Goal: Task Accomplishment & Management: Manage account settings

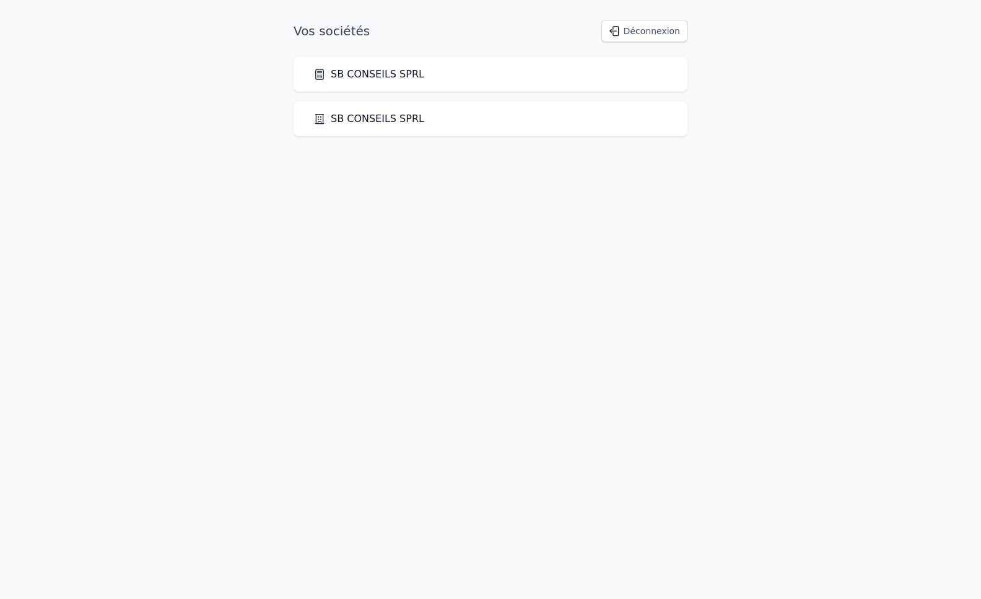
click at [394, 78] on link "SB CONSEILS SPRL" at bounding box center [368, 74] width 111 height 15
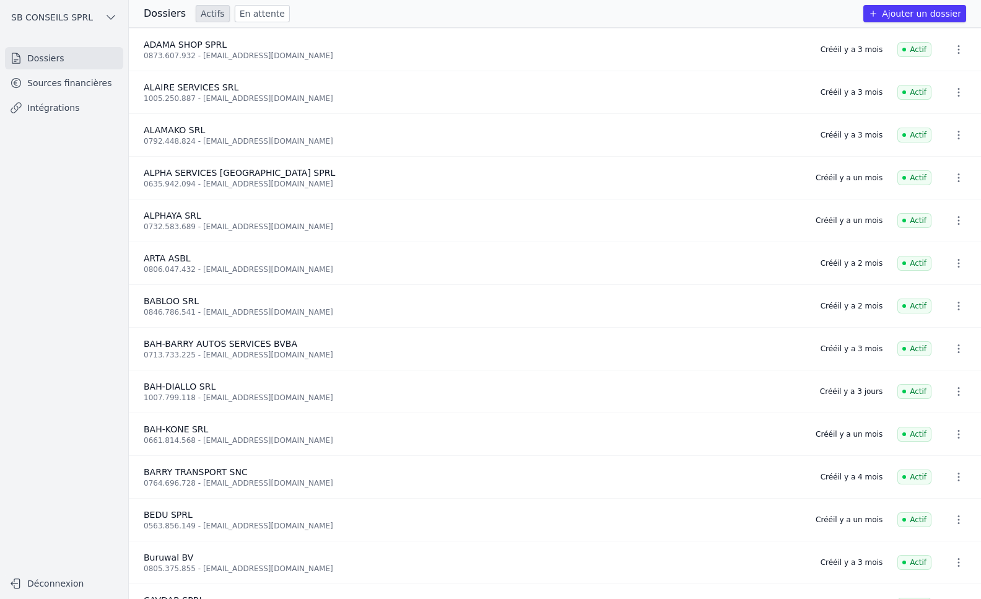
click at [922, 12] on button "Ajouter un dossier" at bounding box center [914, 13] width 103 height 17
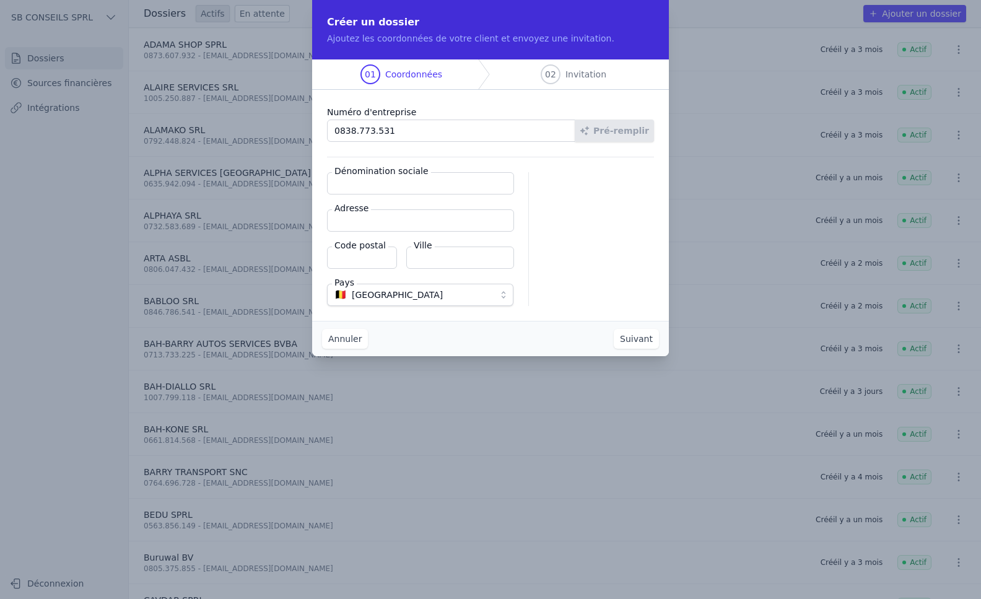
click at [576, 229] on div at bounding box center [599, 239] width 110 height 134
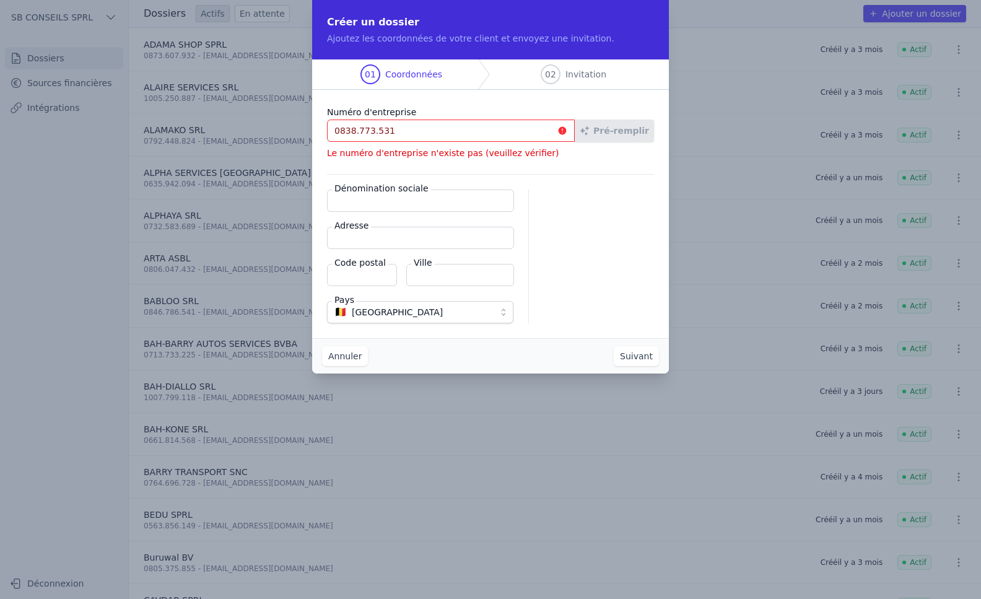
click at [424, 134] on input "0838.773.531" at bounding box center [451, 131] width 248 height 22
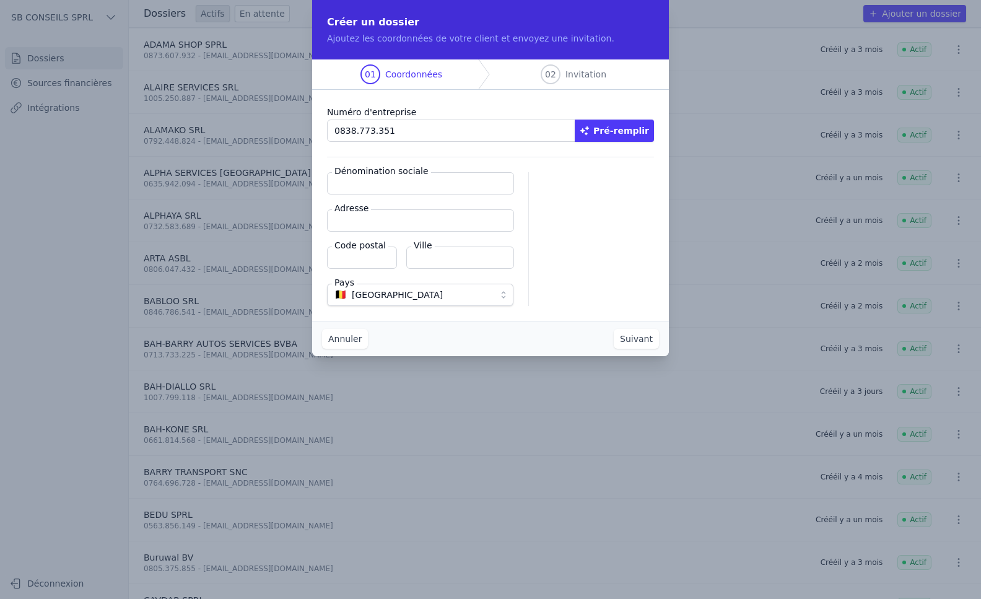
type input "0838.773.351"
click at [633, 131] on button "Pré-remplir" at bounding box center [614, 131] width 79 height 22
type input "POTTAL GUIBEL ASBL"
type input "Rue de Soignies 11/13"
type input "1000"
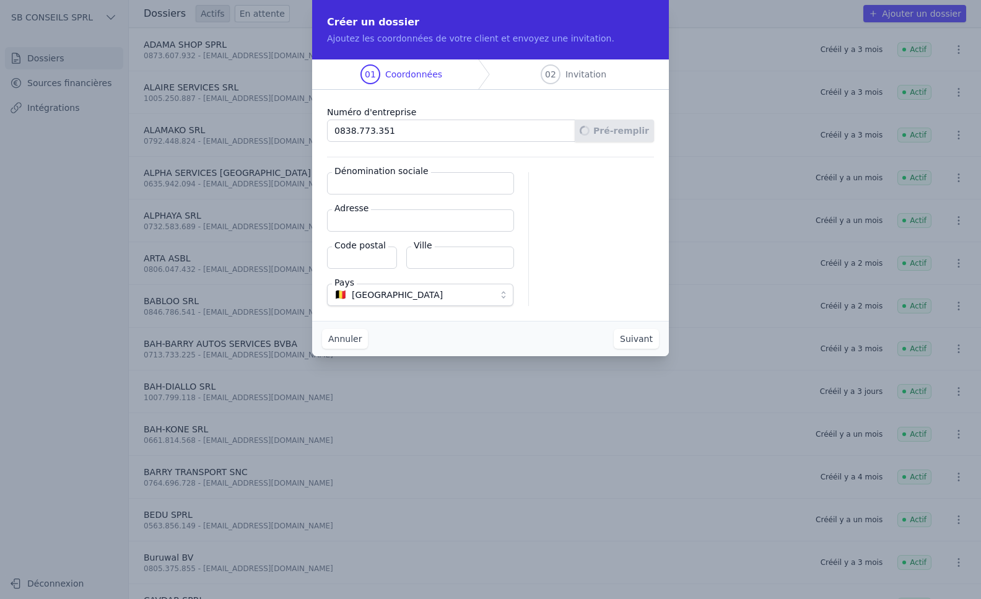
type input "[GEOGRAPHIC_DATA]"
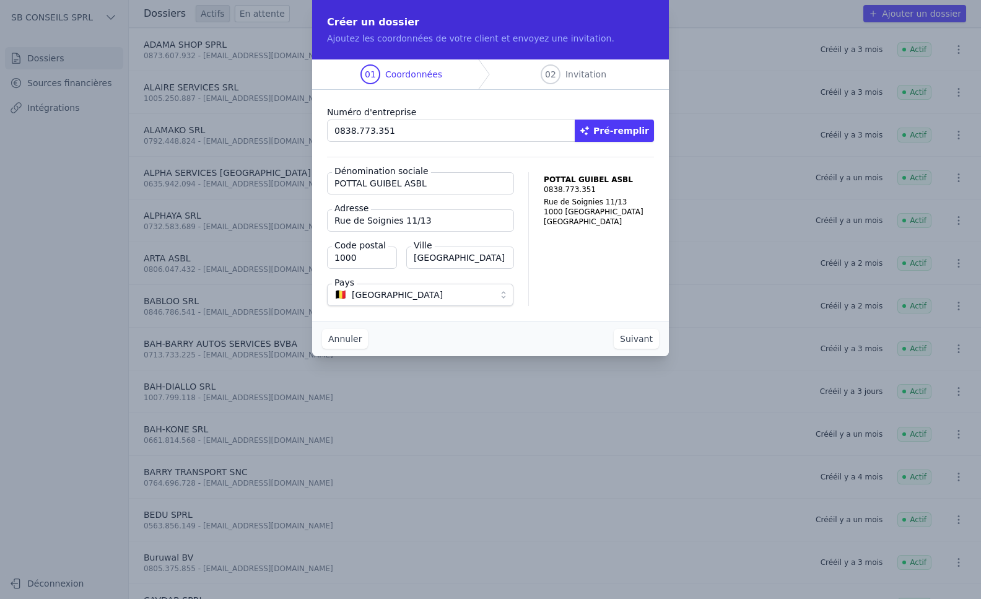
click at [638, 339] on button "Suivant" at bounding box center [636, 339] width 45 height 20
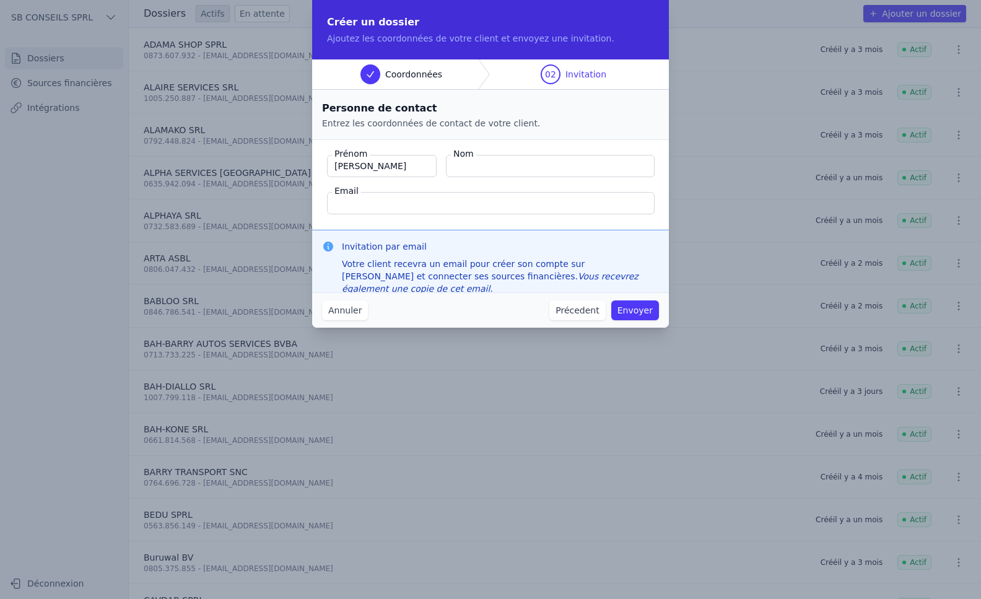
type input "[PERSON_NAME]"
type input "DIALLO"
type input "[EMAIL_ADDRESS][DOMAIN_NAME]"
click at [640, 312] on button "Envoyer" at bounding box center [635, 310] width 48 height 20
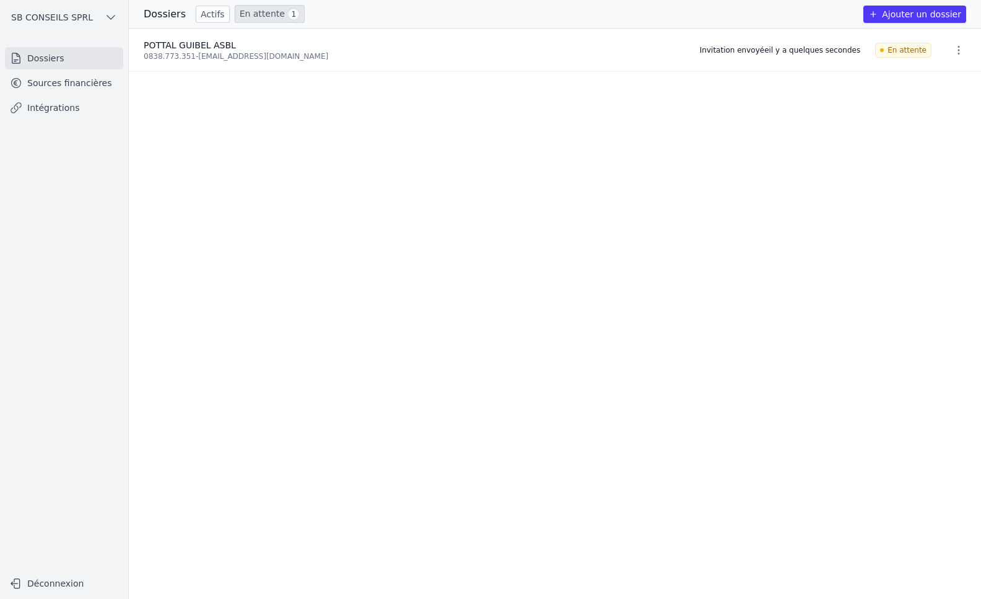
click at [79, 77] on link "Sources financières" at bounding box center [64, 83] width 118 height 22
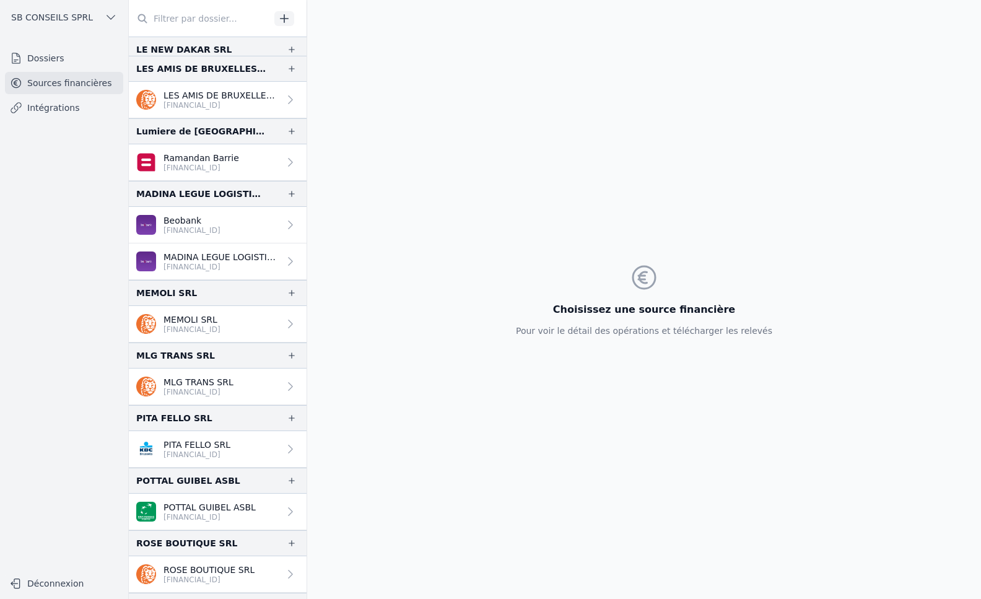
scroll to position [2168, 0]
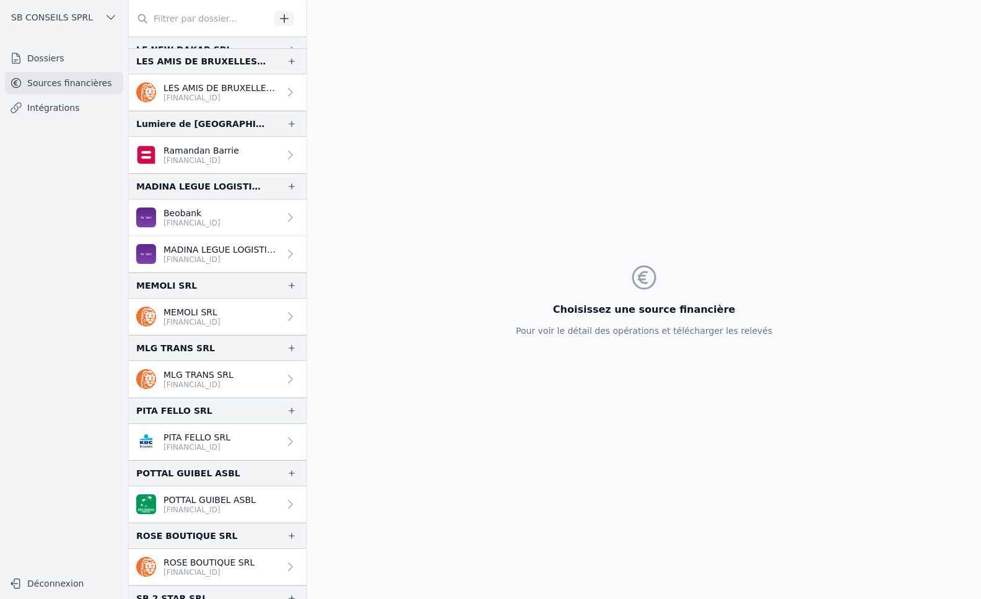
click at [256, 497] on link "POTTAL GUIBEL ASBL [FINANCIAL_ID]" at bounding box center [218, 504] width 178 height 37
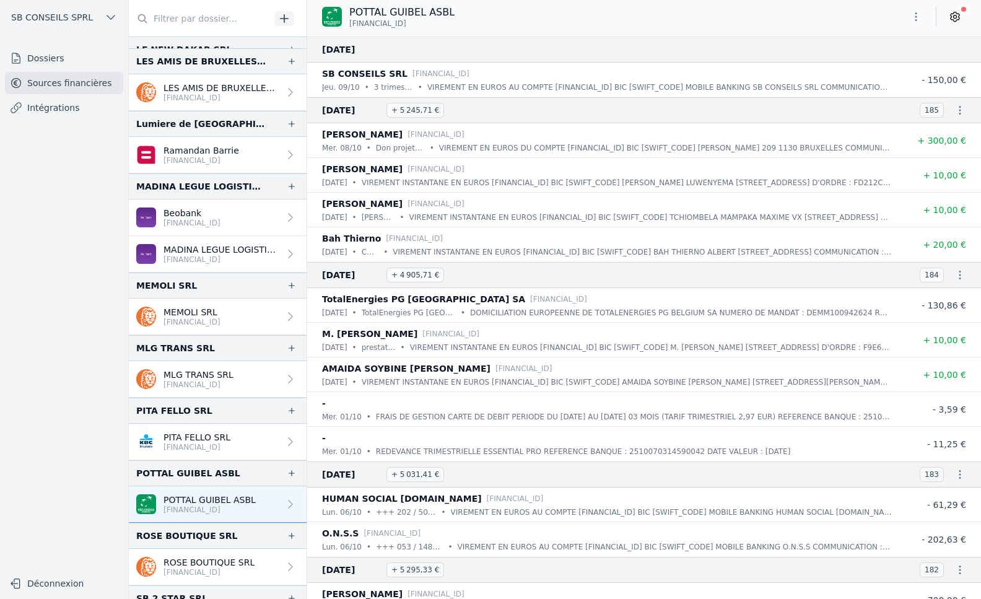
click at [958, 16] on icon at bounding box center [955, 17] width 12 height 12
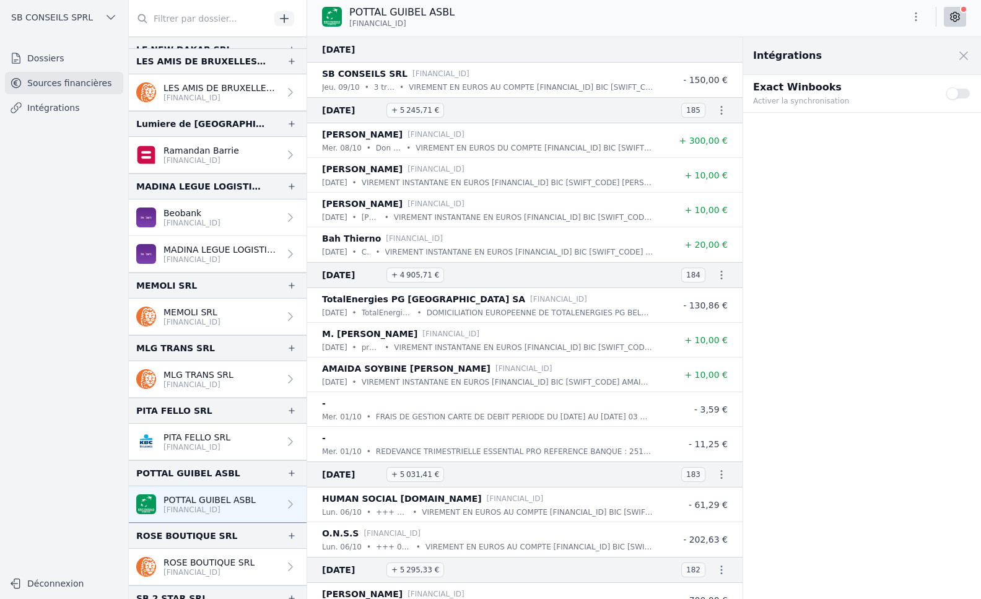
click at [953, 92] on button "Use setting" at bounding box center [958, 93] width 25 height 12
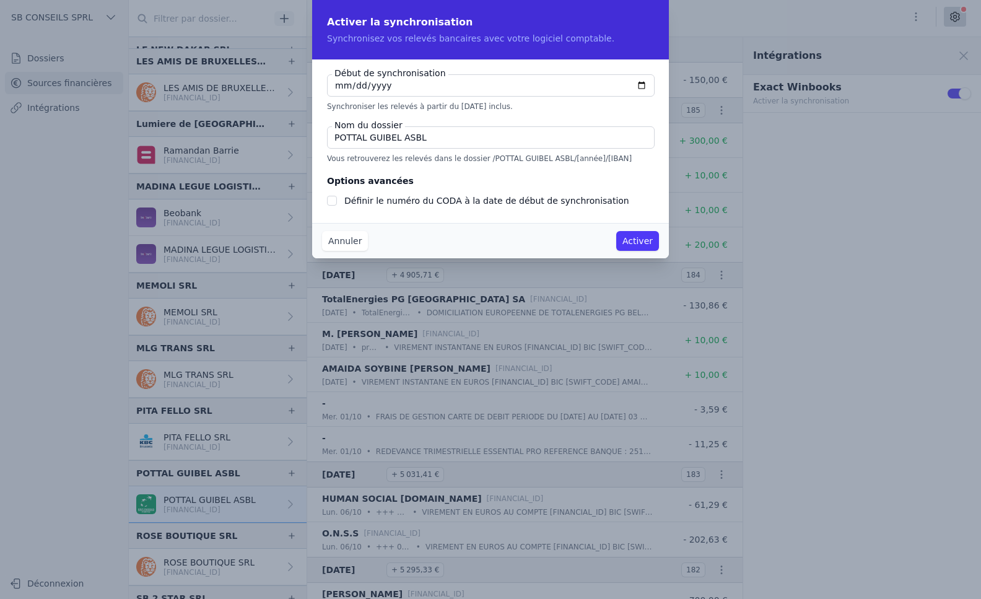
checkbox input "false"
type input "[DATE]"
click at [330, 199] on input "Définir le numéro du CODA à la date de début de synchronisation" at bounding box center [332, 201] width 10 height 10
checkbox input "true"
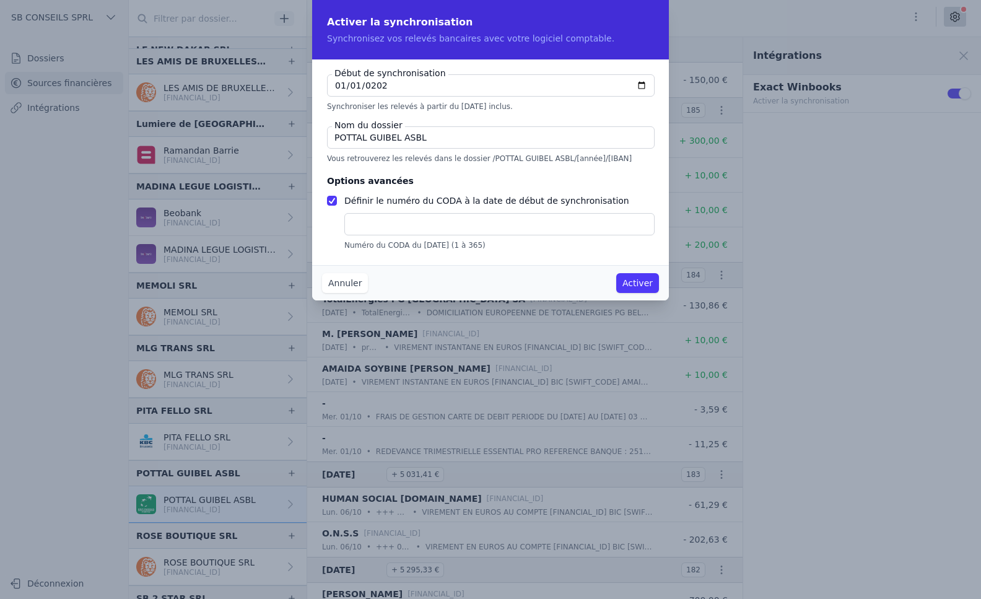
click at [356, 227] on input "text" at bounding box center [499, 224] width 310 height 22
type input "1"
click at [639, 289] on button "Activer" at bounding box center [637, 283] width 43 height 20
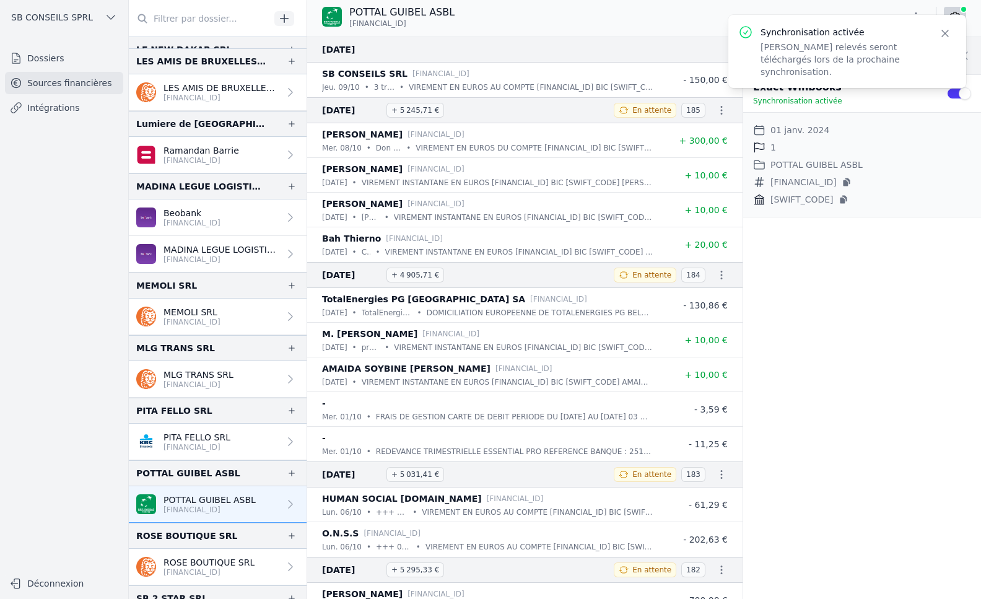
click at [823, 369] on div "Intégrations Close panel Exact Winbooks Synchronisation activée Use setting Dat…" at bounding box center [862, 318] width 238 height 562
click at [48, 108] on link "Intégrations" at bounding box center [64, 108] width 118 height 22
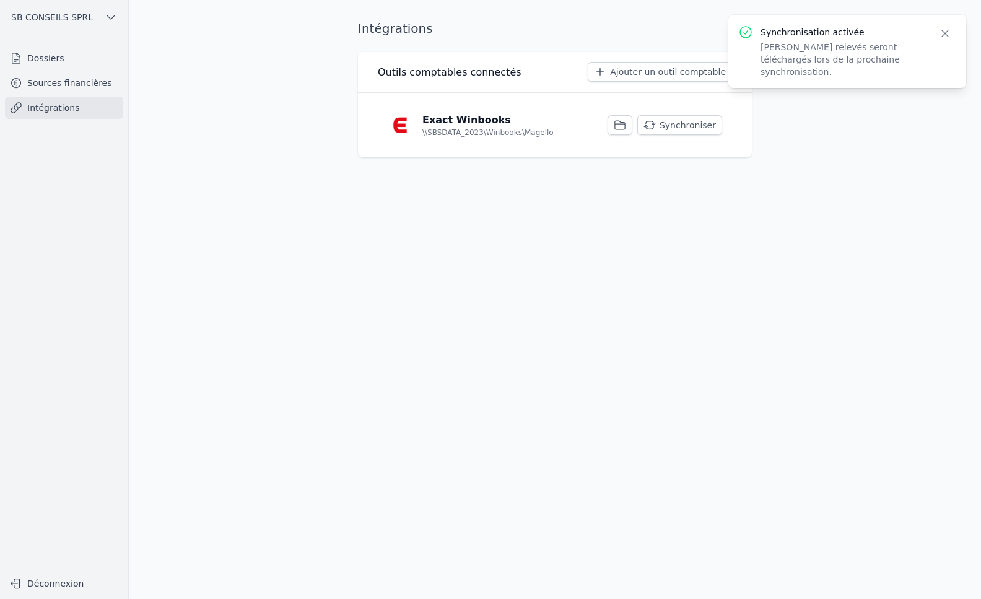
click at [710, 126] on button "Synchroniser" at bounding box center [679, 125] width 85 height 20
click at [44, 76] on link "Sources financières" at bounding box center [64, 83] width 118 height 22
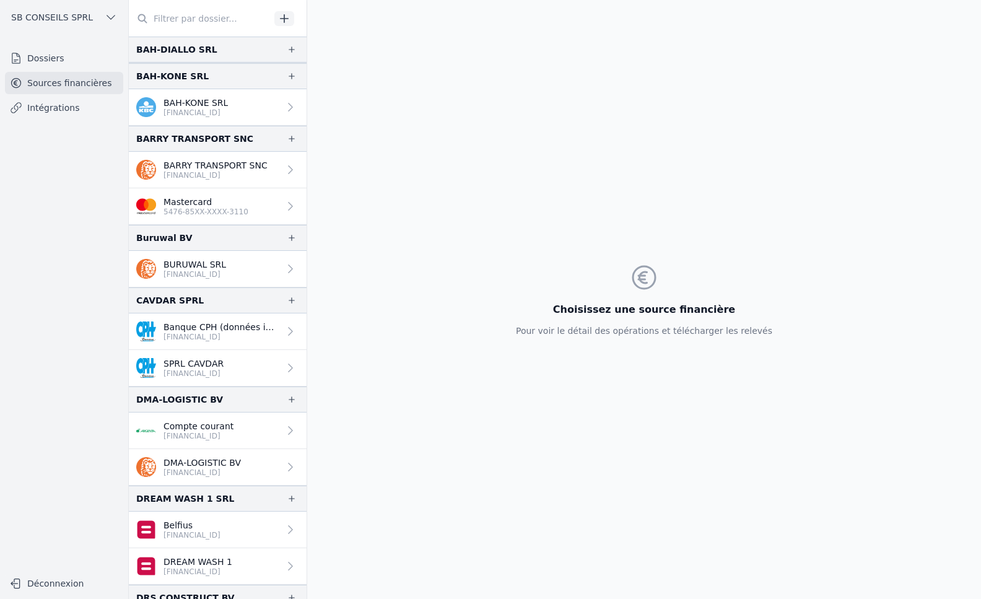
scroll to position [743, 0]
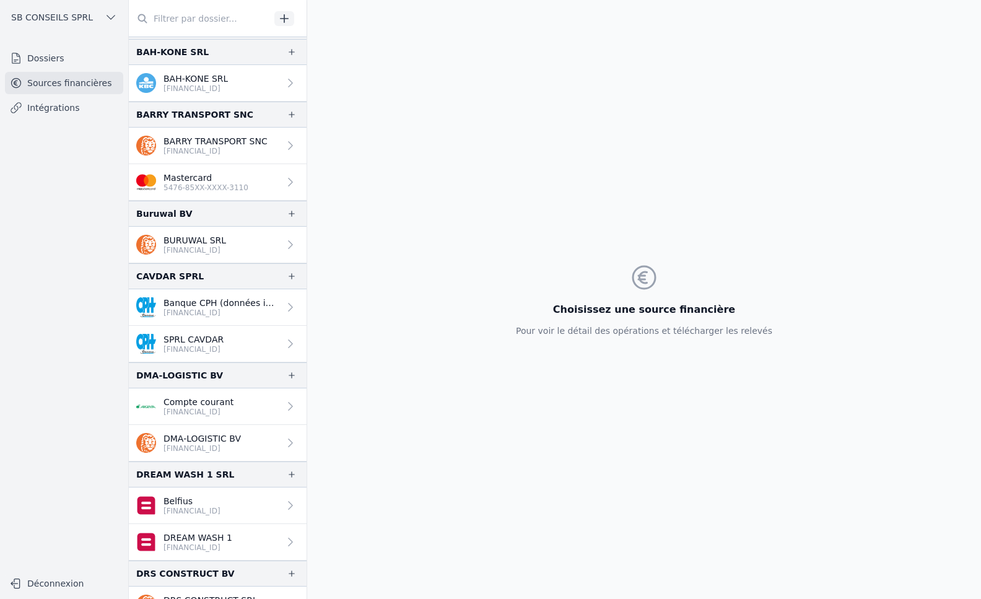
click at [58, 110] on link "Intégrations" at bounding box center [64, 108] width 118 height 22
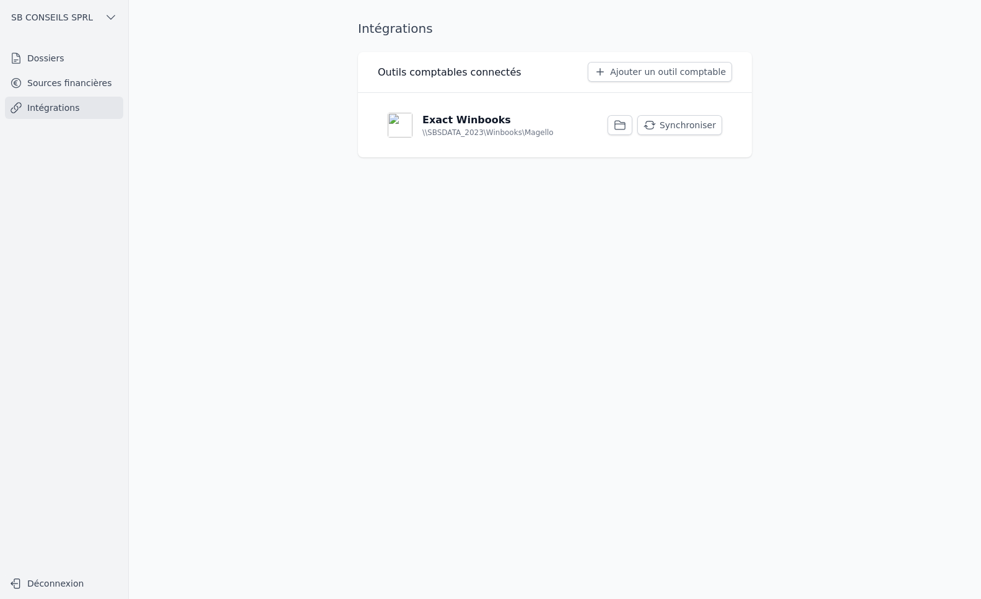
click at [674, 121] on button "Synchroniser" at bounding box center [679, 125] width 85 height 20
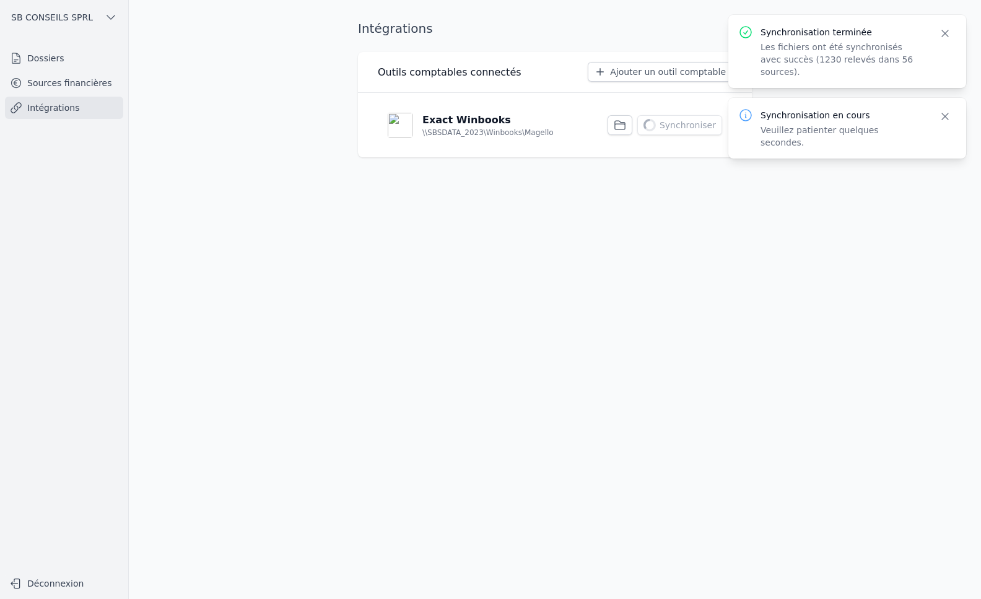
click at [95, 78] on link "Sources financières" at bounding box center [64, 83] width 118 height 22
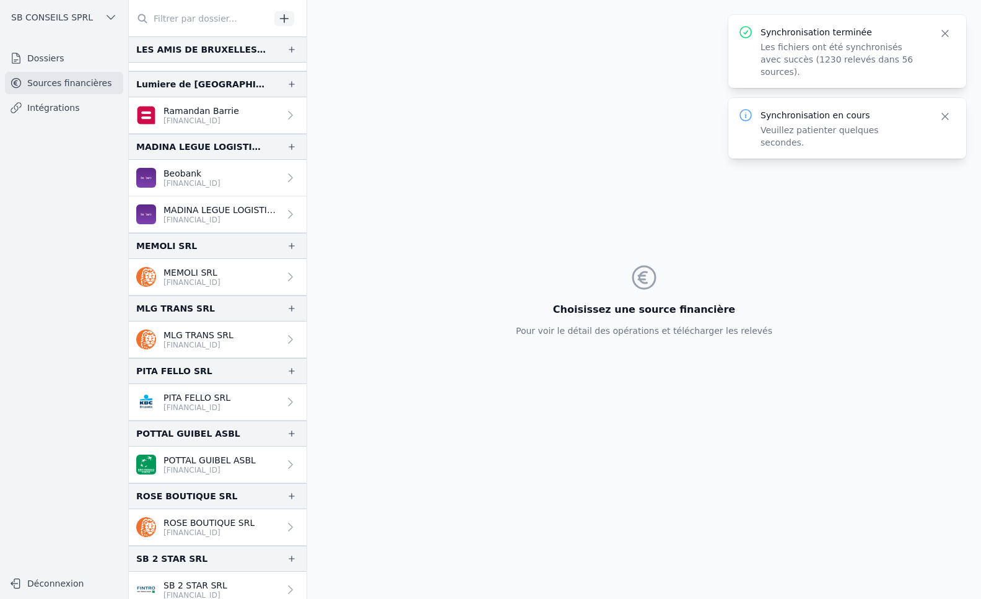
scroll to position [2230, 0]
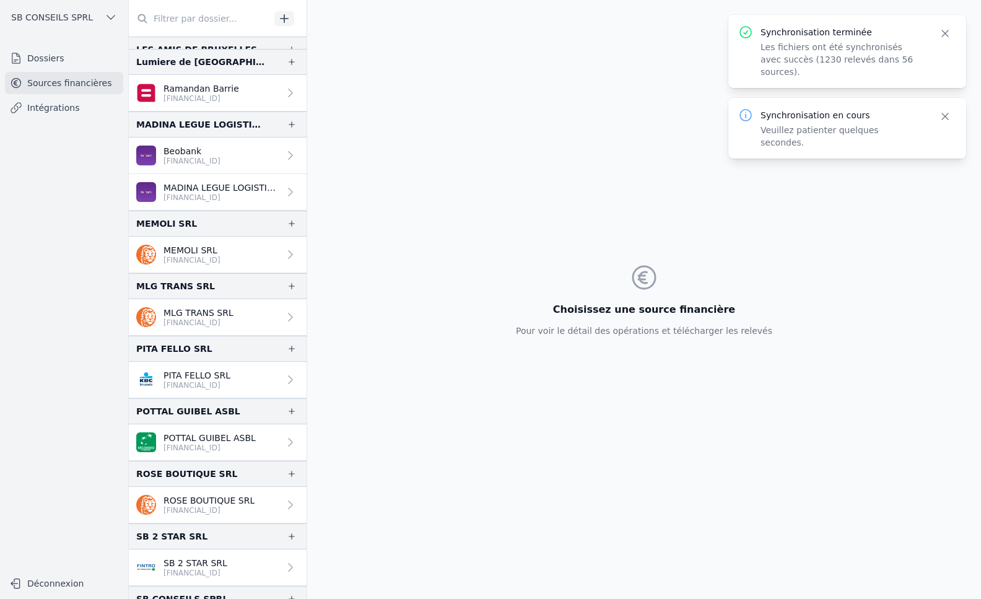
click at [204, 441] on p "POTTAL GUIBEL ASBL" at bounding box center [210, 438] width 92 height 12
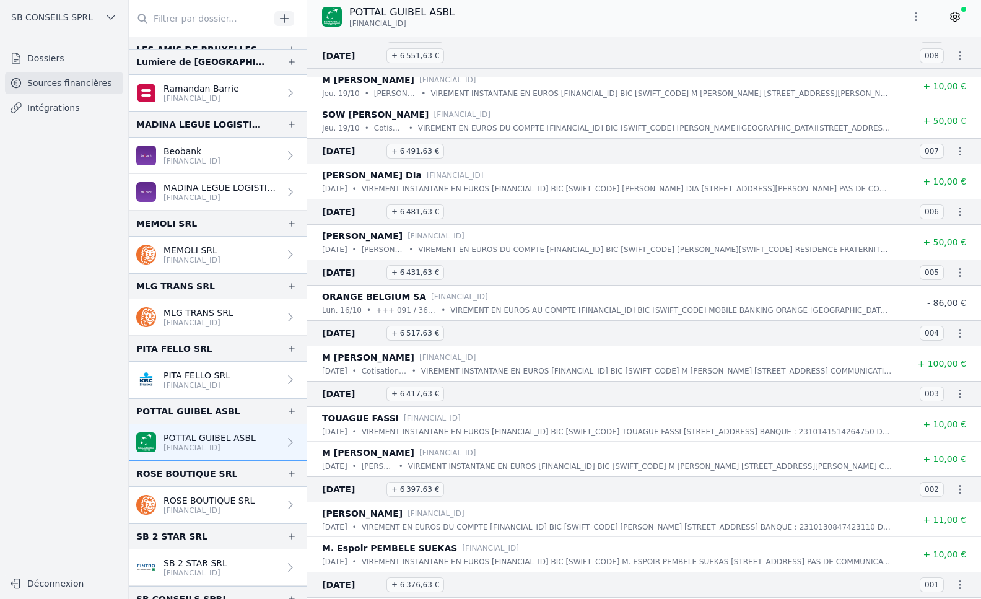
scroll to position [72154, 0]
